Goal: Find specific page/section: Find specific page/section

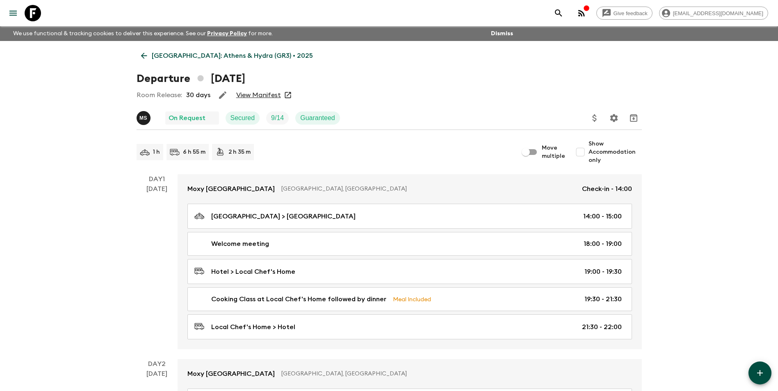
click at [155, 53] on p "[GEOGRAPHIC_DATA]: Athens & Hydra (GR3) • 2025" at bounding box center [232, 56] width 161 height 10
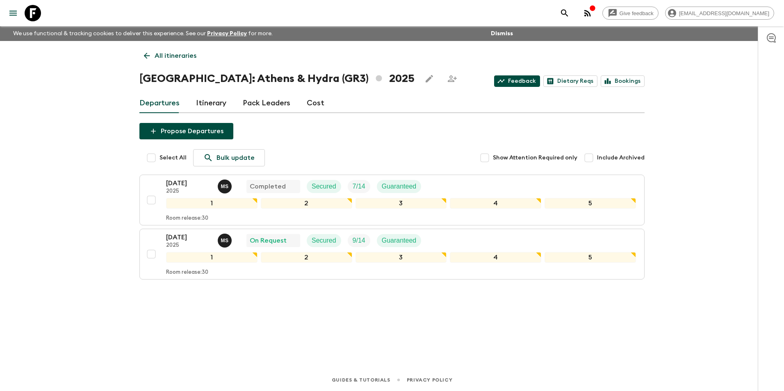
click at [528, 80] on link "Feedback" at bounding box center [517, 80] width 46 height 11
click at [148, 55] on icon at bounding box center [146, 55] width 9 height 9
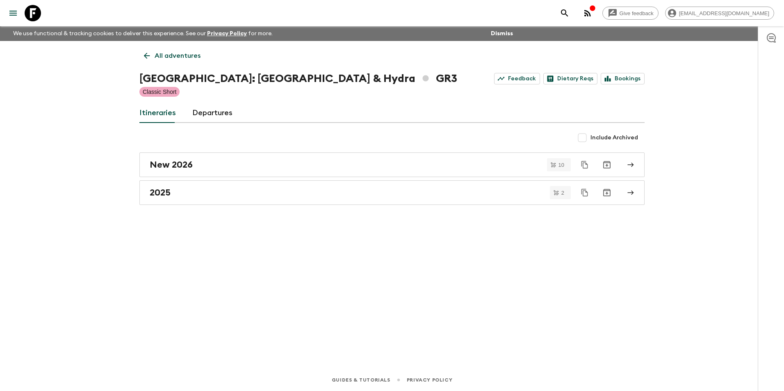
click at [148, 55] on icon at bounding box center [146, 55] width 9 height 9
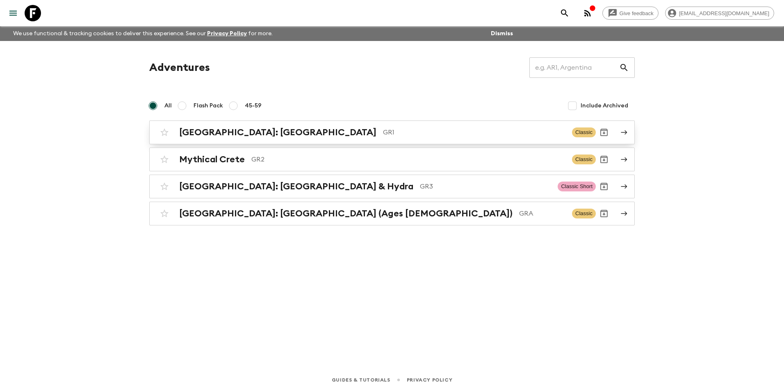
click at [255, 133] on h2 "[GEOGRAPHIC_DATA]: [GEOGRAPHIC_DATA]" at bounding box center [277, 132] width 197 height 11
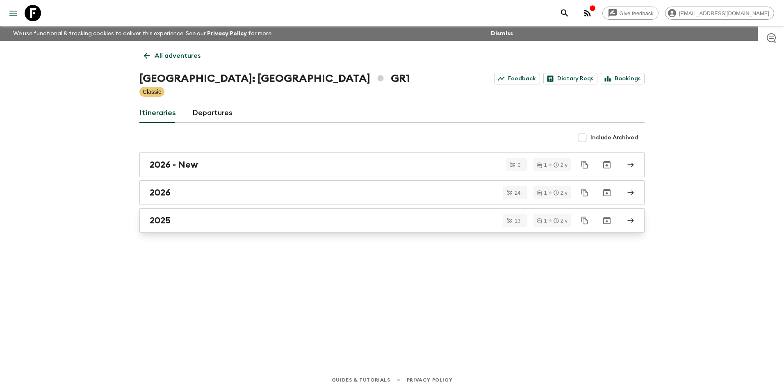
click at [164, 214] on link "2025" at bounding box center [391, 220] width 505 height 25
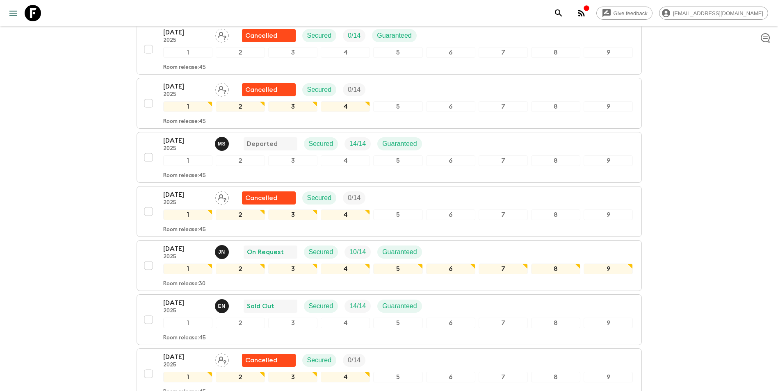
scroll to position [369, 0]
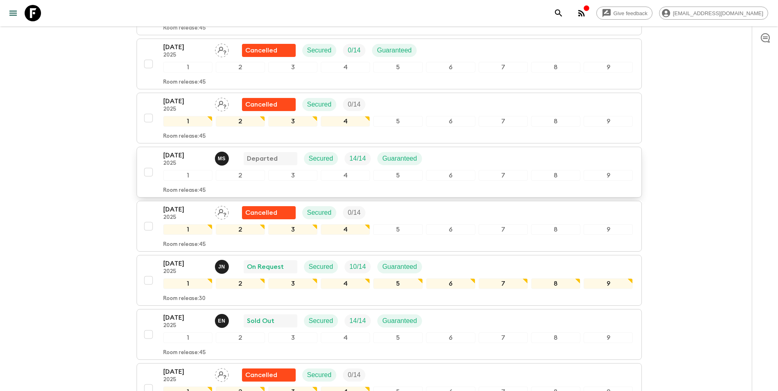
click at [178, 150] on p "[DATE]" at bounding box center [185, 155] width 45 height 10
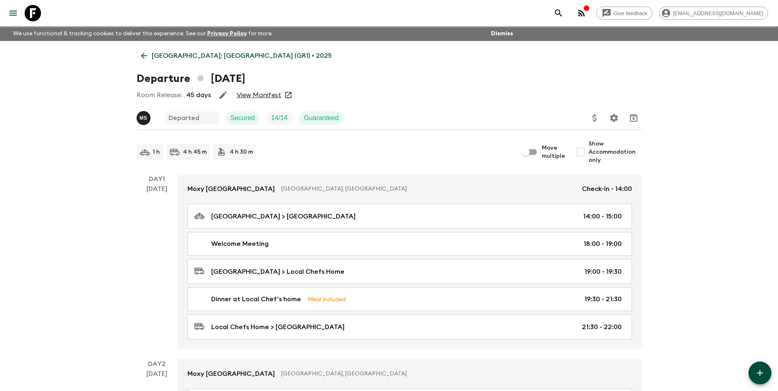
click at [259, 96] on link "View Manifest" at bounding box center [259, 95] width 45 height 8
click at [153, 49] on link "[GEOGRAPHIC_DATA]: [GEOGRAPHIC_DATA] (GR1) • 2025" at bounding box center [237, 56] width 200 height 16
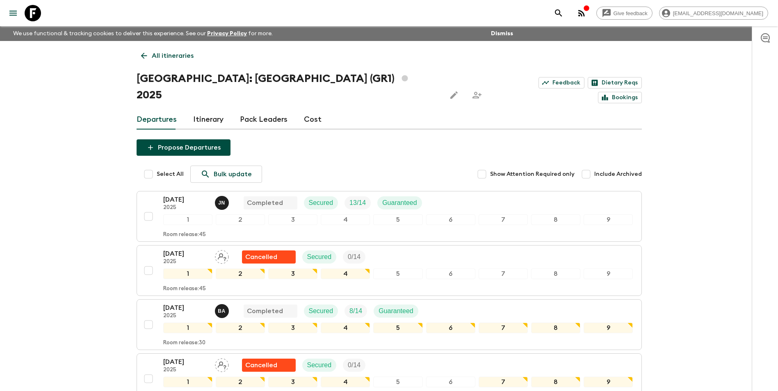
click at [144, 55] on icon at bounding box center [143, 55] width 9 height 9
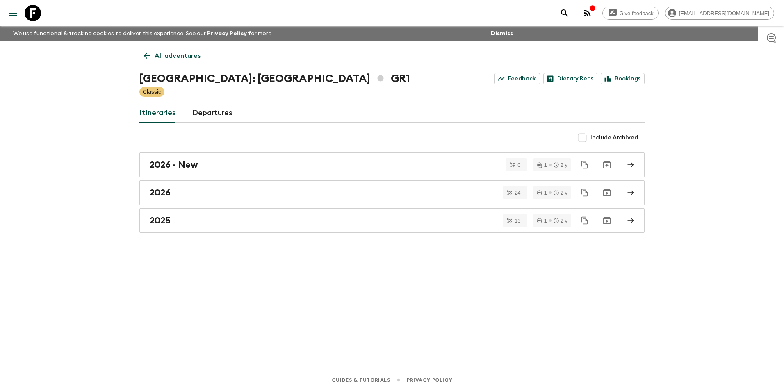
click at [156, 57] on p "All adventures" at bounding box center [178, 56] width 46 height 10
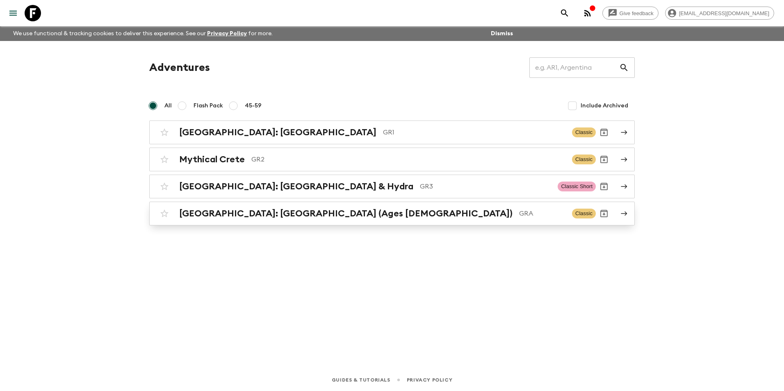
click at [248, 217] on h2 "[GEOGRAPHIC_DATA]: [GEOGRAPHIC_DATA] (Ages [DEMOGRAPHIC_DATA])" at bounding box center [345, 213] width 333 height 11
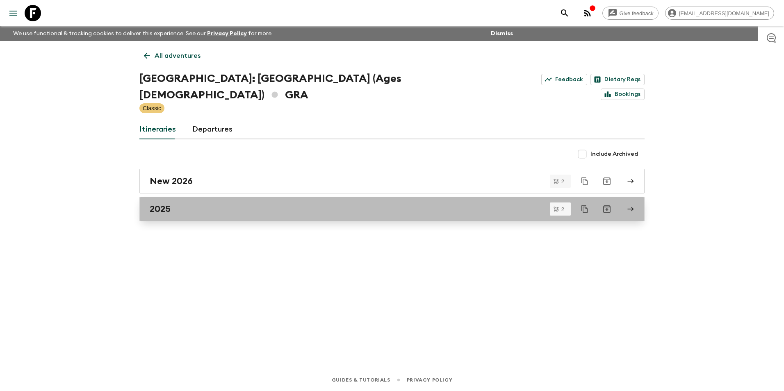
click at [184, 197] on link "2025" at bounding box center [391, 209] width 505 height 25
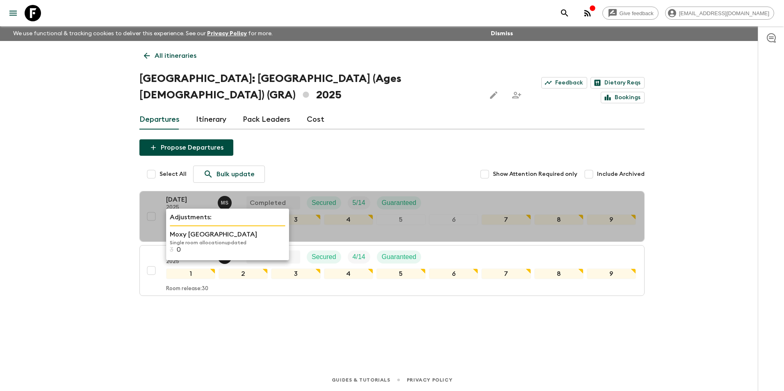
click at [184, 237] on p "Moxy [GEOGRAPHIC_DATA]" at bounding box center [228, 235] width 116 height 10
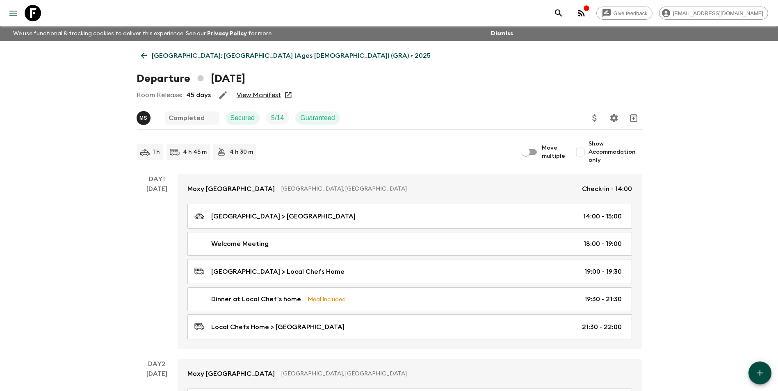
click at [150, 51] on link "[GEOGRAPHIC_DATA]: [GEOGRAPHIC_DATA] (Ages [DEMOGRAPHIC_DATA]) (GRA) • 2025" at bounding box center [286, 56] width 298 height 16
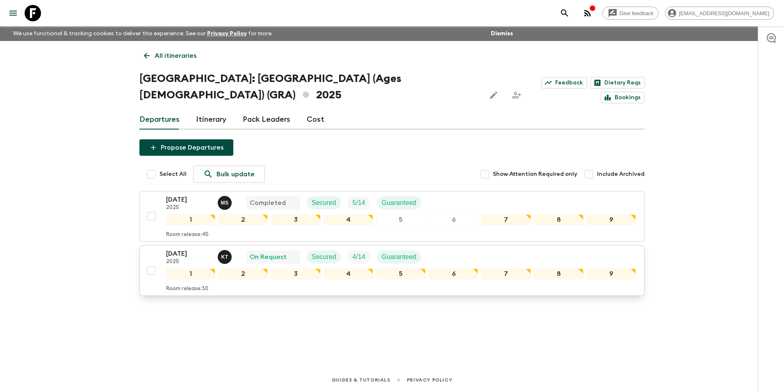
click at [189, 249] on p "[DATE]" at bounding box center [188, 254] width 45 height 10
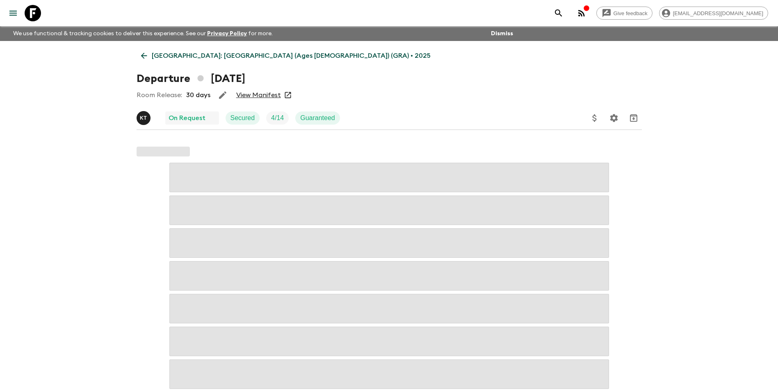
click at [255, 92] on link "View Manifest" at bounding box center [258, 95] width 45 height 8
